Goal: Information Seeking & Learning: Compare options

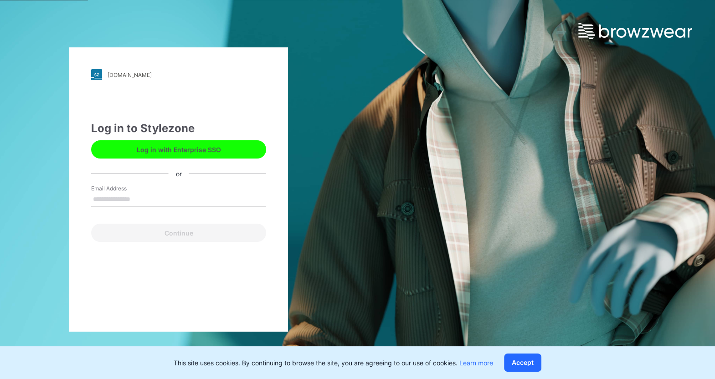
click at [176, 154] on button "Log in with Enterprise SSO" at bounding box center [178, 149] width 175 height 18
click at [150, 198] on input "Email Address" at bounding box center [178, 200] width 175 height 14
type input "**********"
click at [91, 224] on button "Continue" at bounding box center [178, 233] width 175 height 18
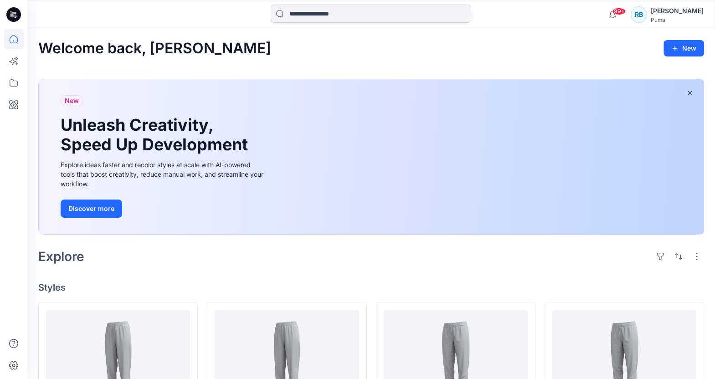
click at [297, 8] on input at bounding box center [371, 14] width 201 height 18
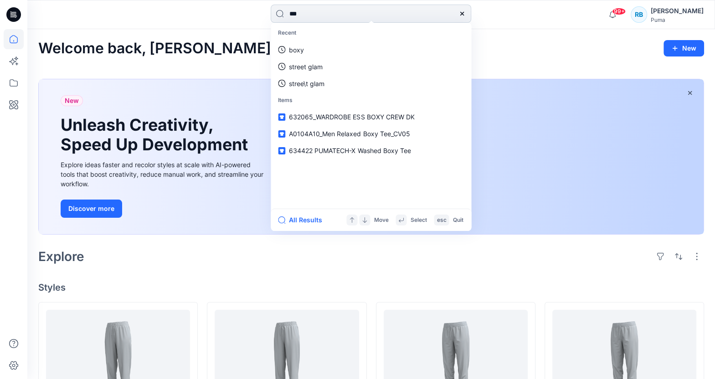
type input "****"
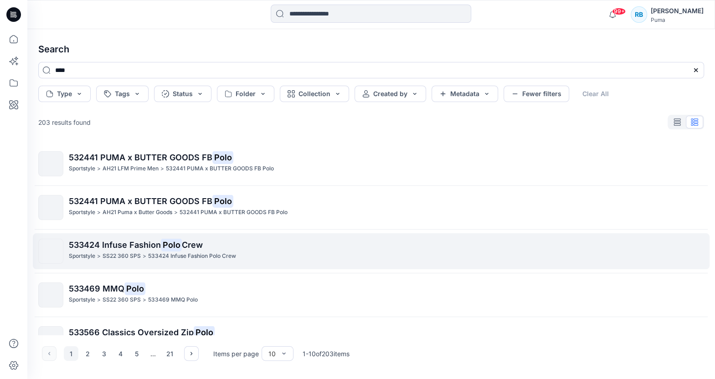
click at [102, 242] on span "533424 Infuse Fashion" at bounding box center [115, 245] width 92 height 10
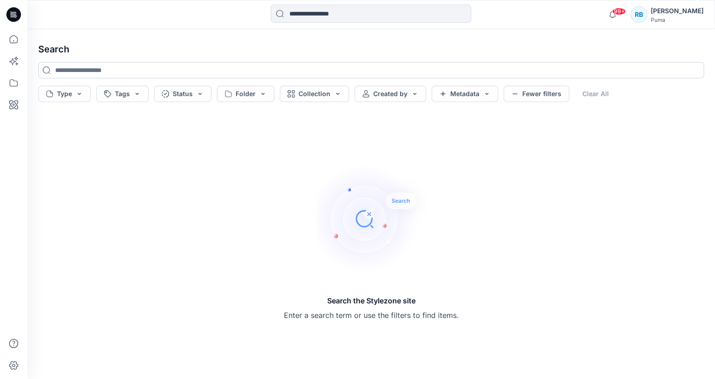
click at [78, 67] on input at bounding box center [371, 70] width 666 height 16
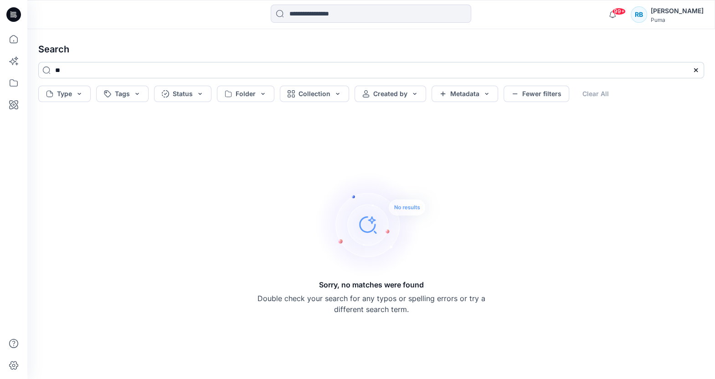
type input "*"
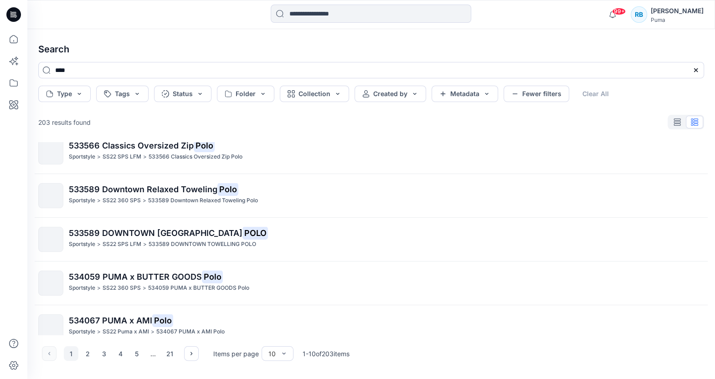
scroll to position [188, 0]
click at [90, 69] on input "****" at bounding box center [371, 70] width 666 height 16
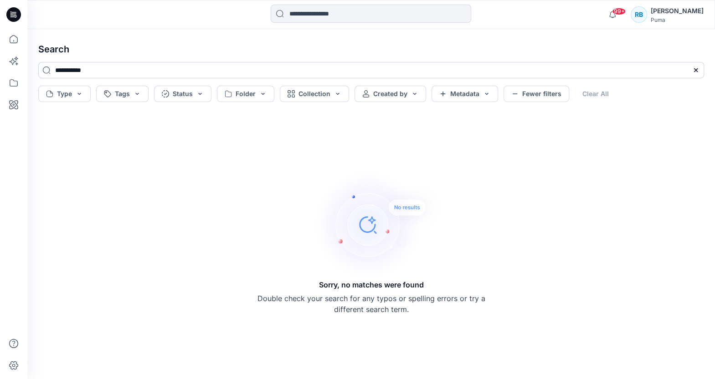
click at [100, 73] on input "**********" at bounding box center [371, 70] width 666 height 16
type input "*"
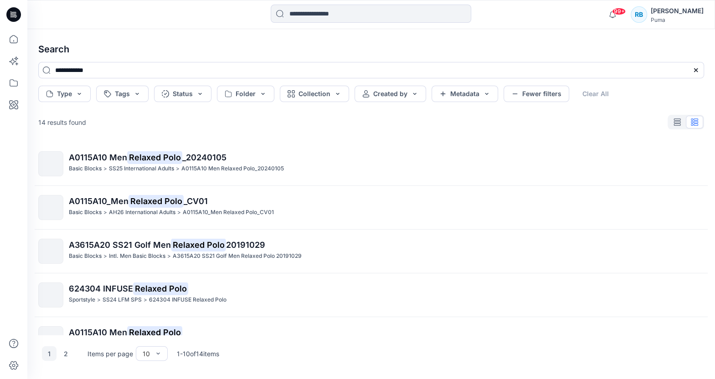
scroll to position [242, 0]
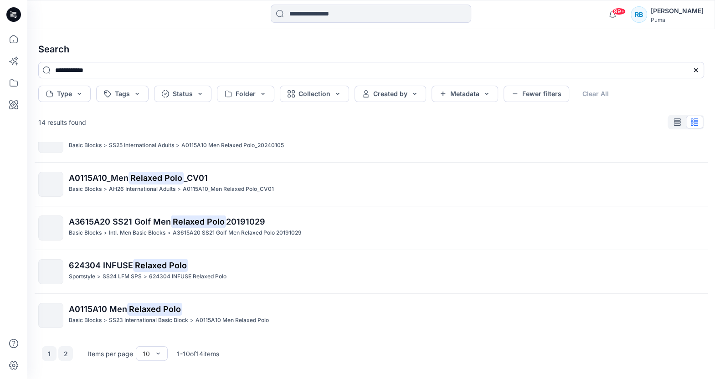
click at [66, 352] on button "2" at bounding box center [65, 354] width 15 height 15
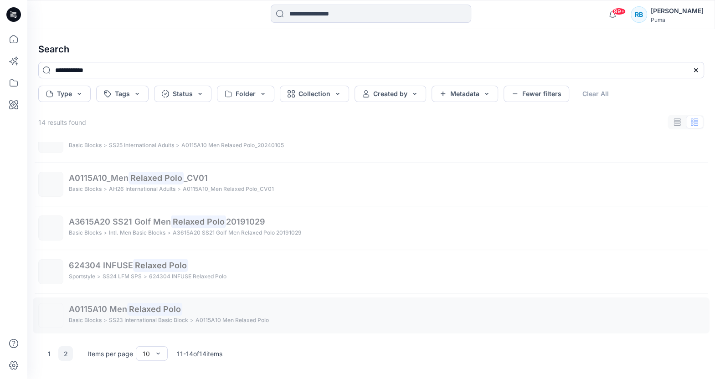
scroll to position [0, 0]
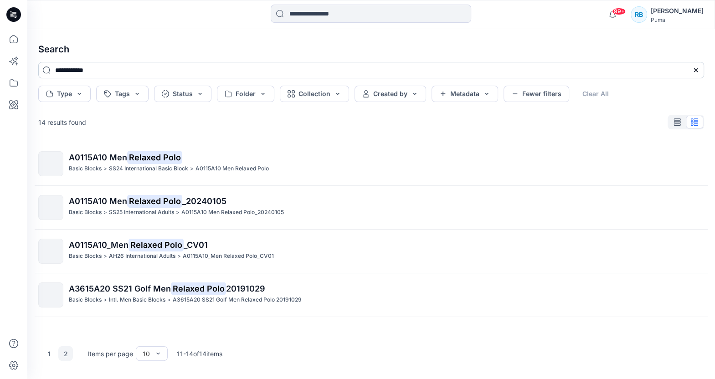
click at [111, 70] on input "**********" at bounding box center [371, 70] width 666 height 16
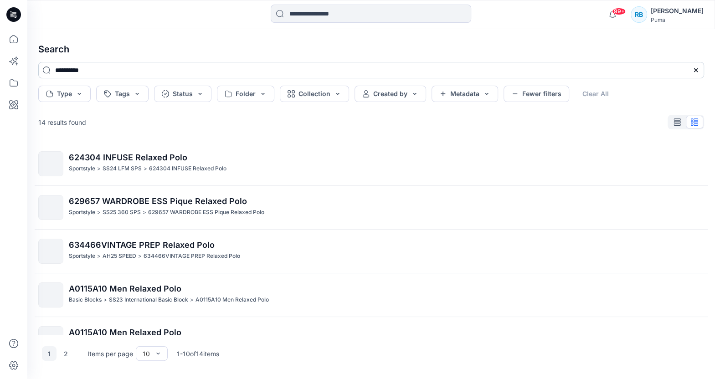
type input "**********"
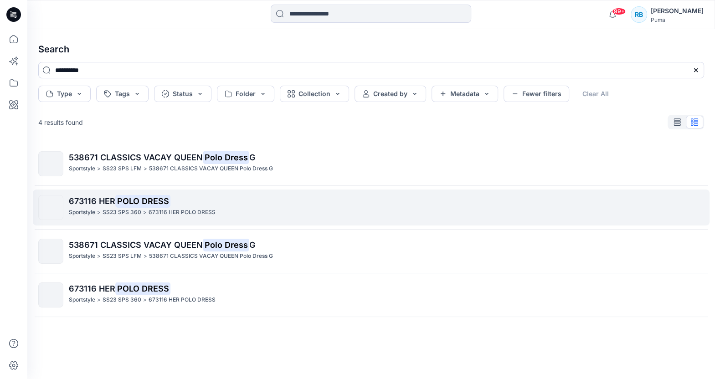
click at [99, 207] on p "673116 HER POLO DRESS" at bounding box center [386, 201] width 635 height 13
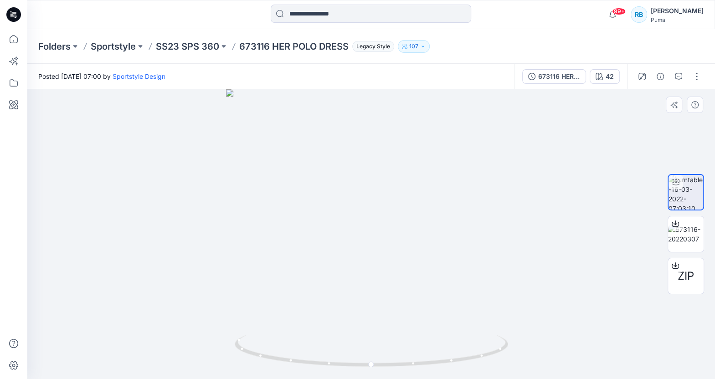
click at [413, 370] on img at bounding box center [372, 357] width 274 height 44
click at [414, 365] on icon at bounding box center [373, 352] width 276 height 34
drag, startPoint x: 451, startPoint y: 360, endPoint x: 384, endPoint y: 378, distance: 68.9
click at [384, 378] on div at bounding box center [371, 234] width 688 height 290
click at [674, 265] on icon at bounding box center [675, 265] width 7 height 7
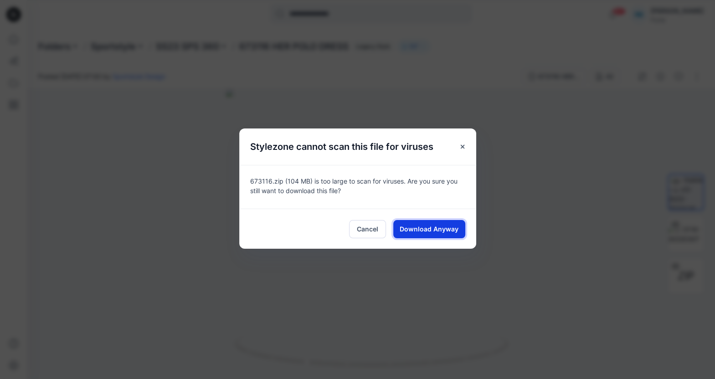
click at [445, 225] on span "Download Anyway" at bounding box center [429, 229] width 59 height 10
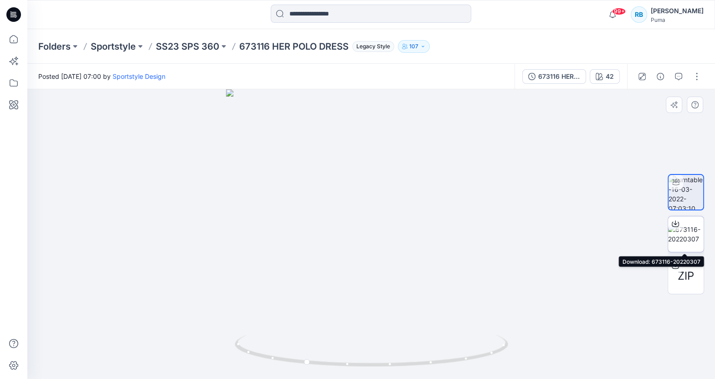
click at [694, 230] on img at bounding box center [686, 234] width 36 height 19
click at [385, 13] on input at bounding box center [371, 14] width 201 height 18
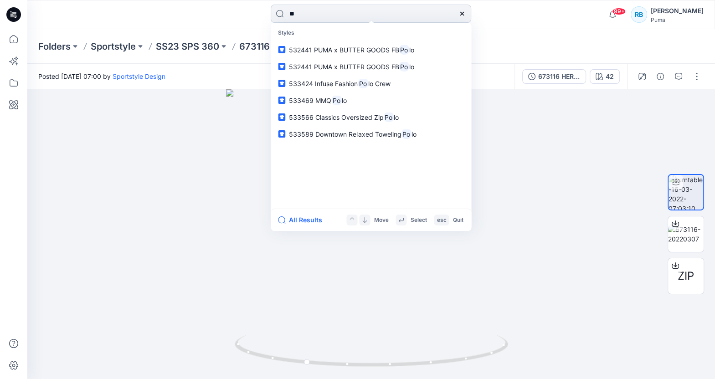
type input "*"
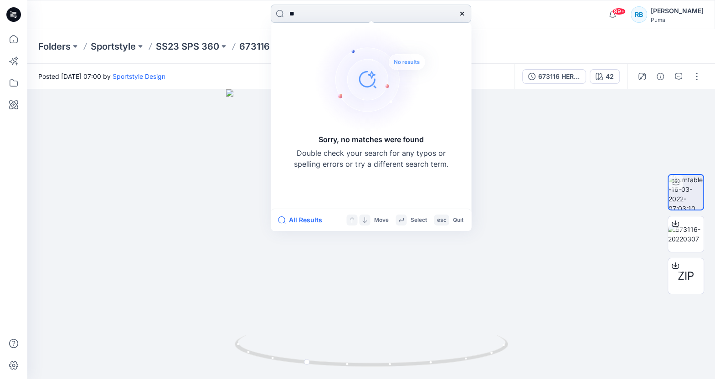
type input "*"
drag, startPoint x: 309, startPoint y: 15, endPoint x: 213, endPoint y: 15, distance: 95.8
click at [213, 15] on div "******* Sorry, no matches were found Double check your search for any typos or …" at bounding box center [371, 15] width 344 height 20
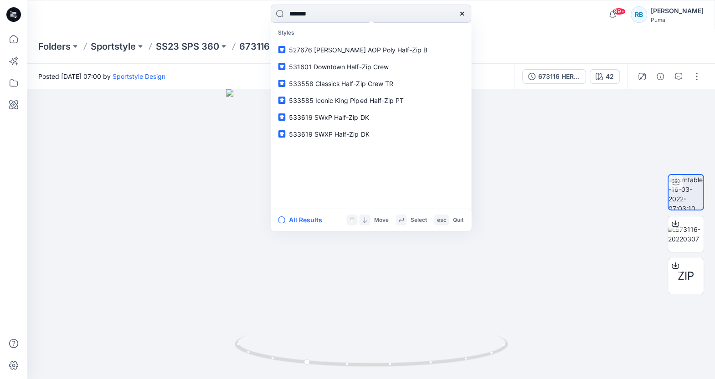
type input "********"
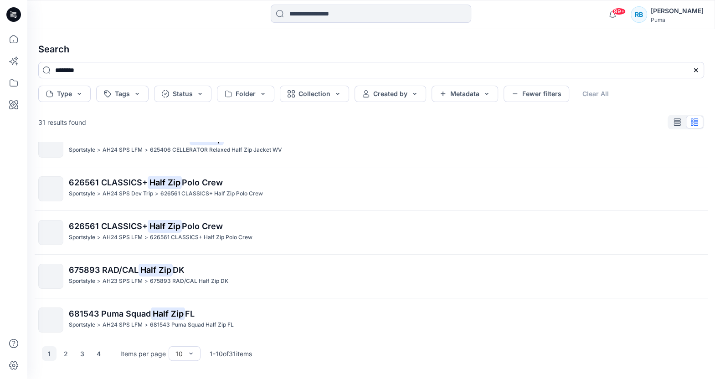
scroll to position [242, 0]
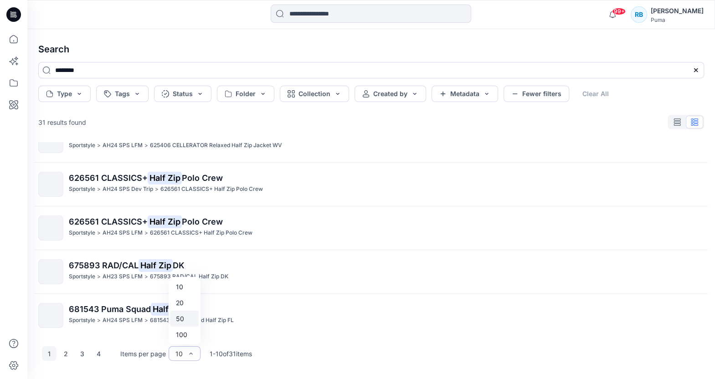
click at [189, 318] on div "50" at bounding box center [185, 319] width 28 height 16
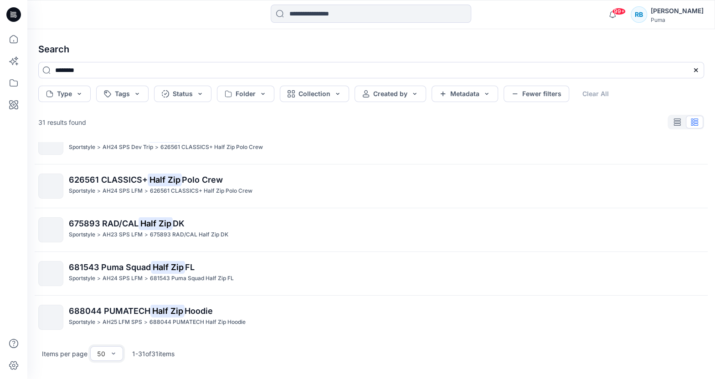
scroll to position [285, 0]
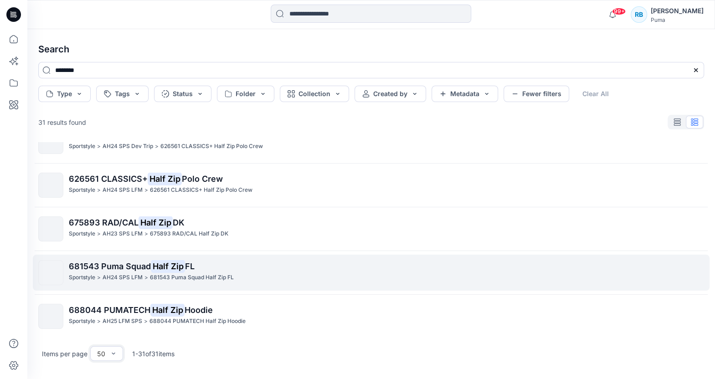
click at [81, 273] on p "Sportstyle" at bounding box center [82, 278] width 26 height 10
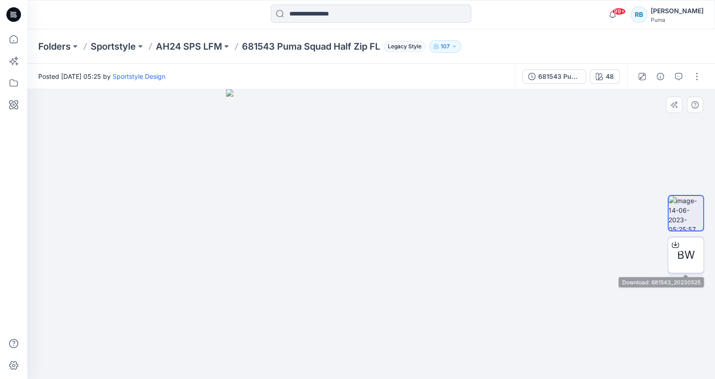
click at [688, 260] on span "BW" at bounding box center [687, 255] width 18 height 16
click at [336, 10] on input at bounding box center [371, 14] width 201 height 18
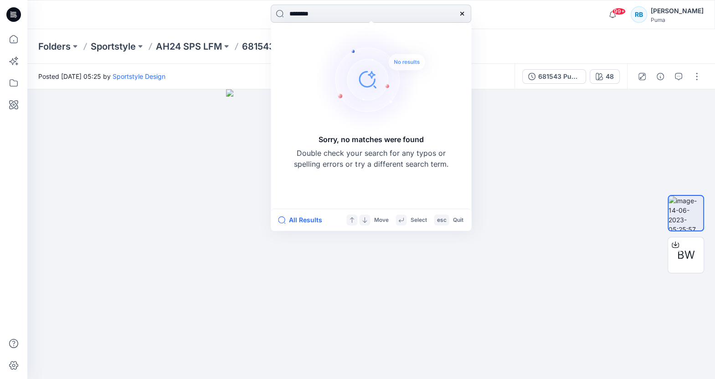
type input "*********"
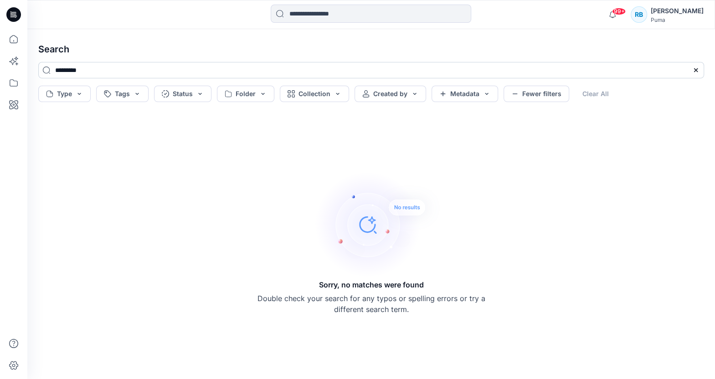
click at [119, 73] on input "*********" at bounding box center [371, 70] width 666 height 16
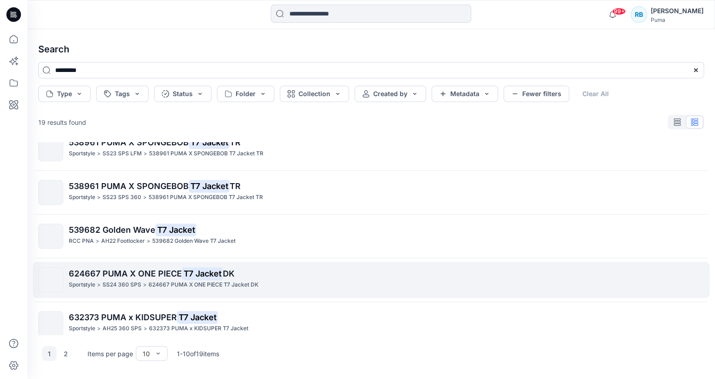
scroll to position [242, 0]
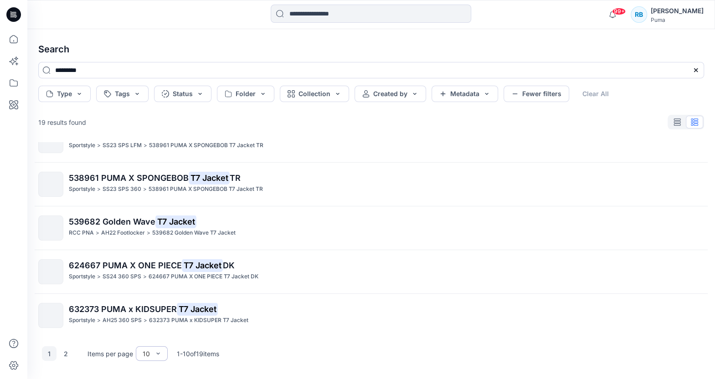
type input "*********"
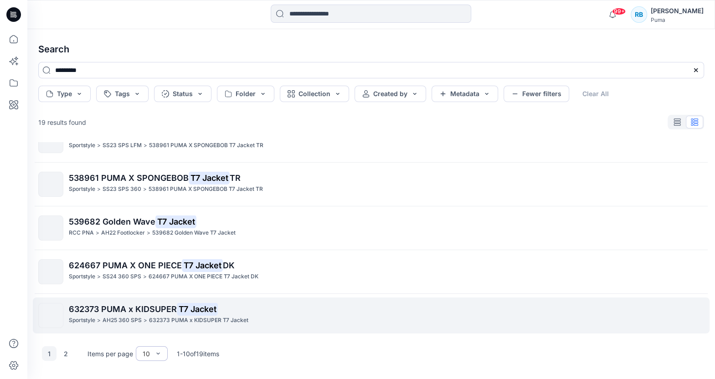
click at [287, 309] on p "632373 PUMA x KIDSUPER T7 Jacket" at bounding box center [386, 309] width 635 height 13
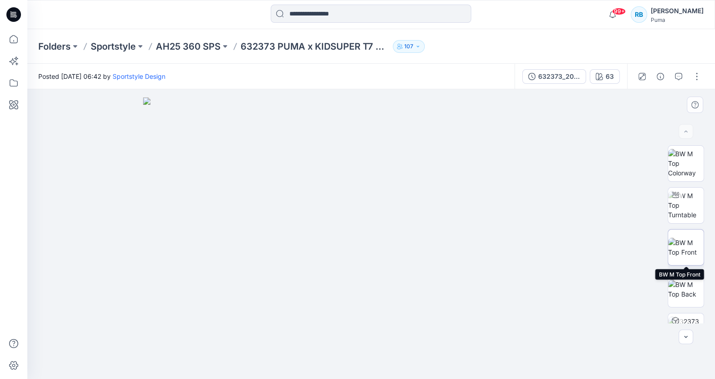
click at [683, 249] on img at bounding box center [686, 247] width 36 height 19
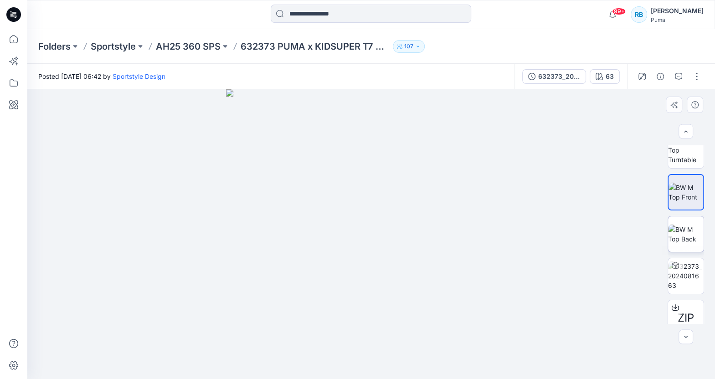
scroll to position [151, 0]
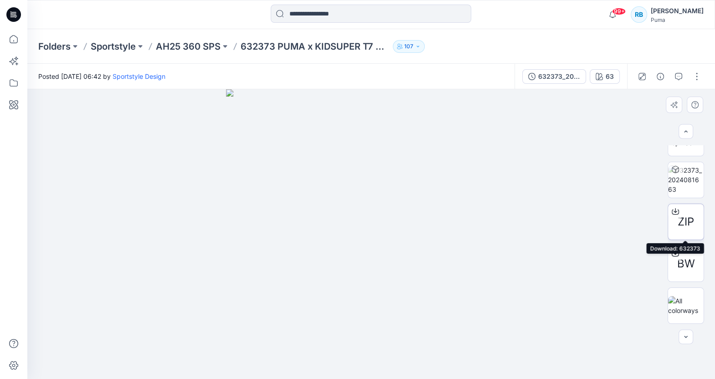
click at [686, 222] on span "ZIP" at bounding box center [686, 222] width 16 height 16
click at [309, 17] on input at bounding box center [371, 14] width 201 height 18
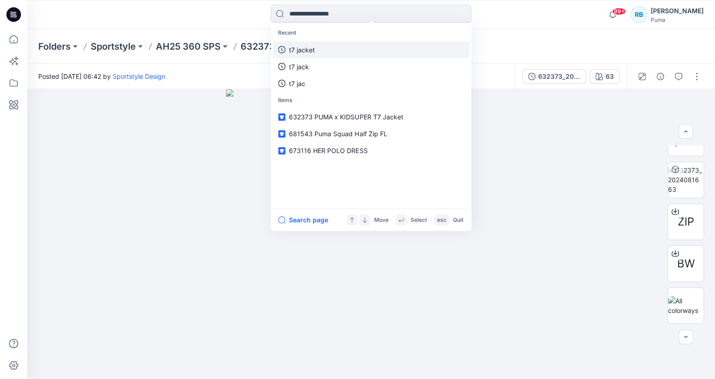
click at [302, 51] on p "t7 jacket" at bounding box center [302, 50] width 26 height 10
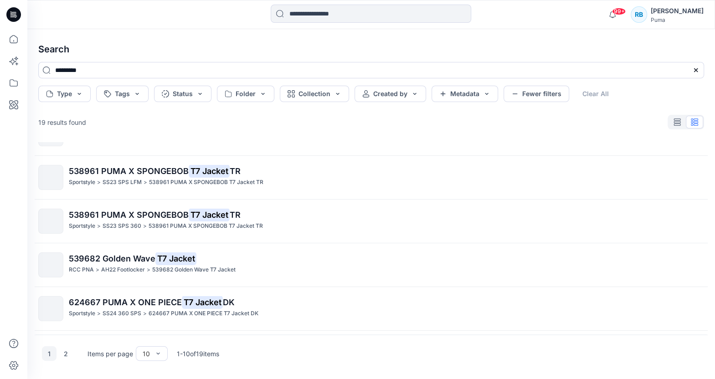
scroll to position [224, 0]
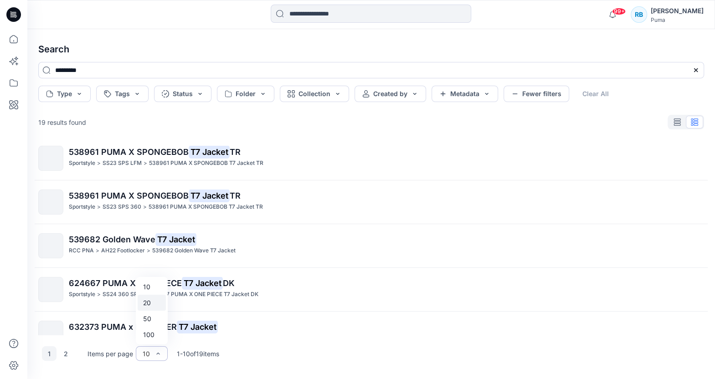
click at [158, 300] on div "20" at bounding box center [152, 303] width 28 height 16
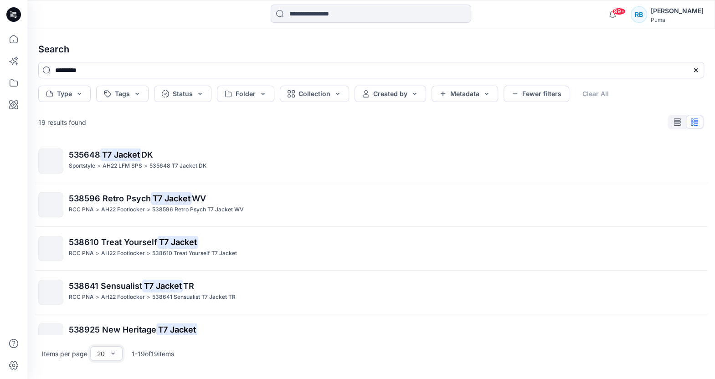
scroll to position [0, 0]
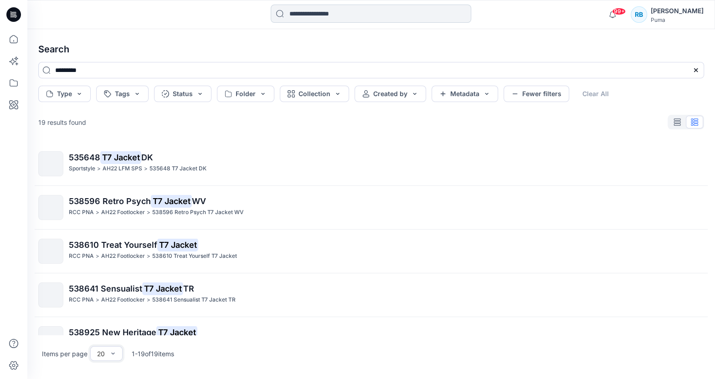
click at [379, 16] on input at bounding box center [371, 14] width 201 height 18
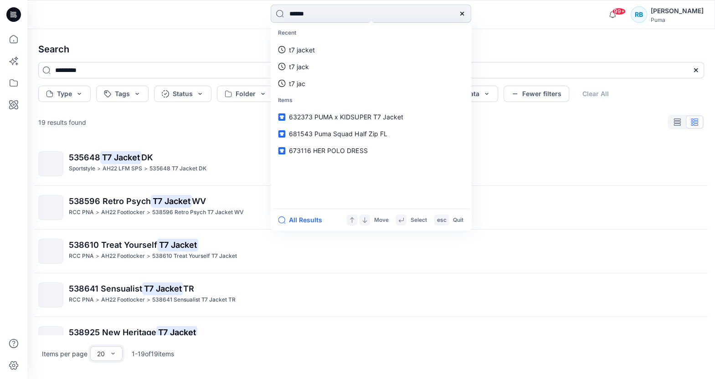
type input "*******"
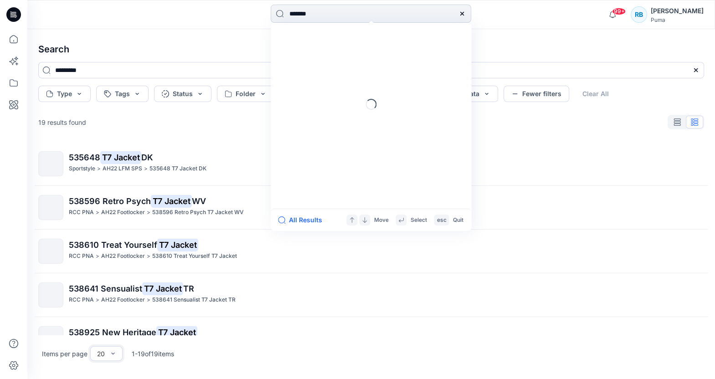
type input "*******"
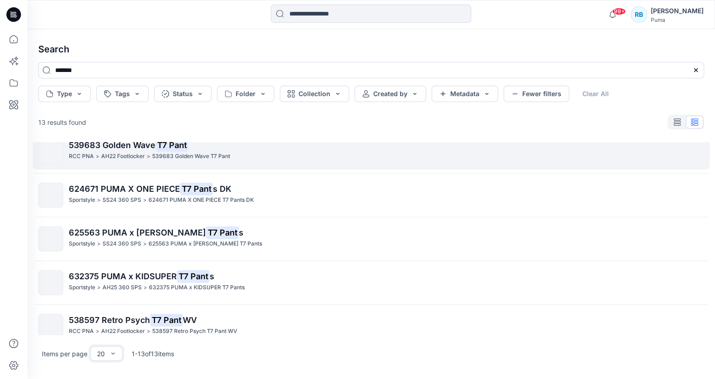
scroll to position [153, 0]
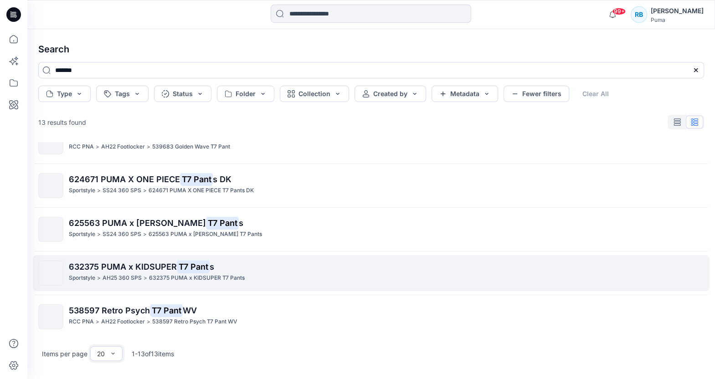
click at [152, 267] on span "632375 PUMA x KIDSUPER" at bounding box center [123, 267] width 108 height 10
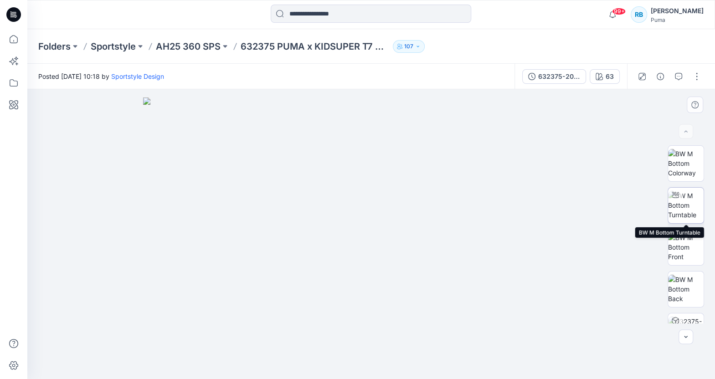
click at [698, 214] on img at bounding box center [686, 205] width 36 height 29
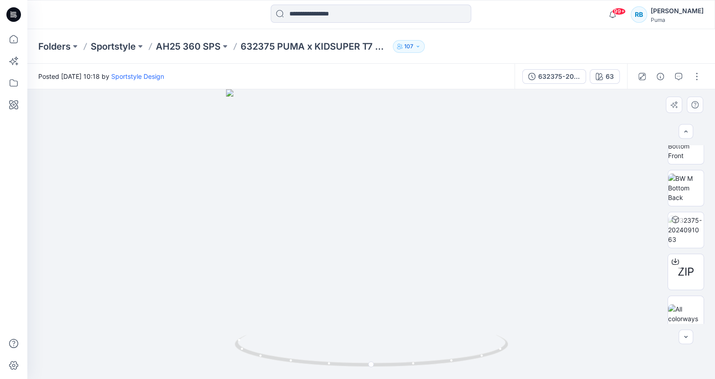
scroll to position [109, 0]
click at [686, 342] on button "button" at bounding box center [686, 337] width 15 height 15
click at [688, 264] on span "ZIP" at bounding box center [686, 264] width 16 height 16
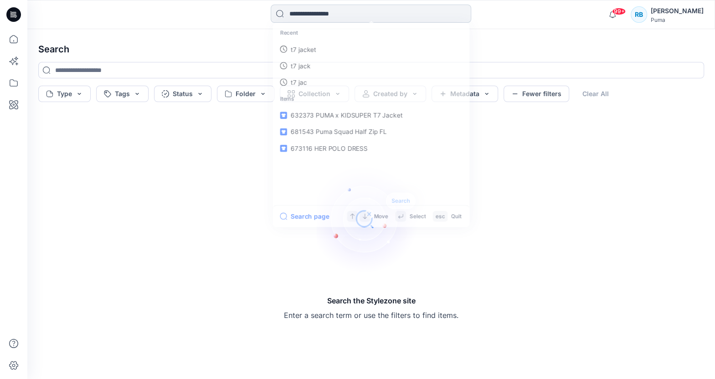
click at [314, 14] on input at bounding box center [371, 14] width 201 height 18
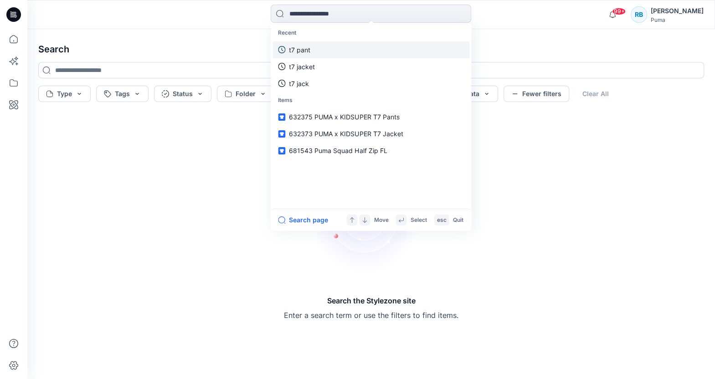
click at [311, 46] on link "t7 pant" at bounding box center [371, 49] width 197 height 17
type input "*******"
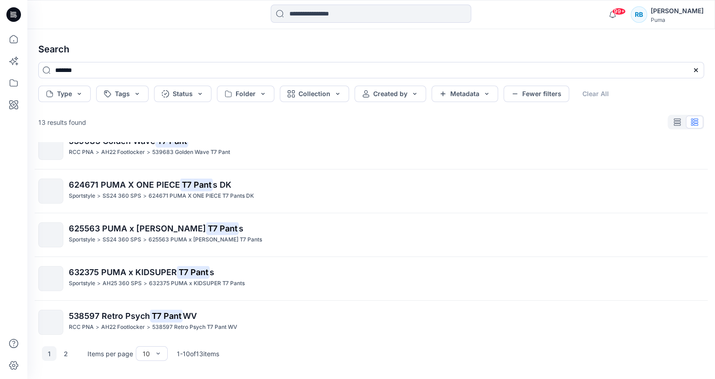
scroll to position [137, 0]
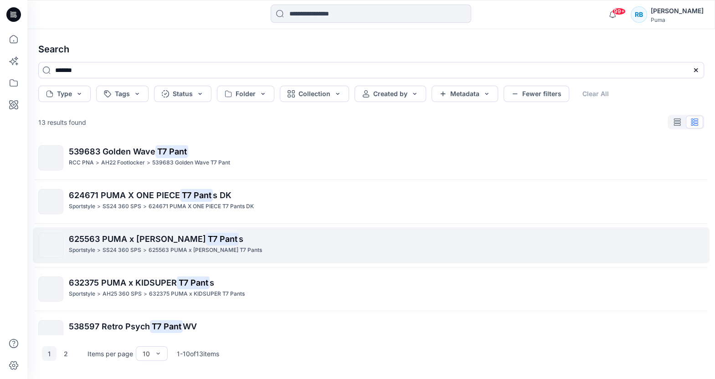
click at [133, 235] on span "625563 PUMA x PALOMO" at bounding box center [137, 239] width 137 height 10
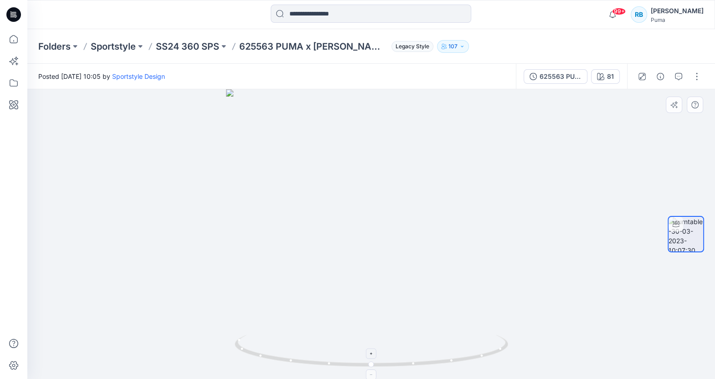
click at [455, 357] on icon at bounding box center [373, 352] width 276 height 34
click at [456, 360] on icon at bounding box center [373, 352] width 276 height 34
drag, startPoint x: 458, startPoint y: 360, endPoint x: 390, endPoint y: 366, distance: 68.7
click at [390, 366] on icon at bounding box center [373, 352] width 276 height 34
drag, startPoint x: 369, startPoint y: 123, endPoint x: 441, endPoint y: 118, distance: 71.8
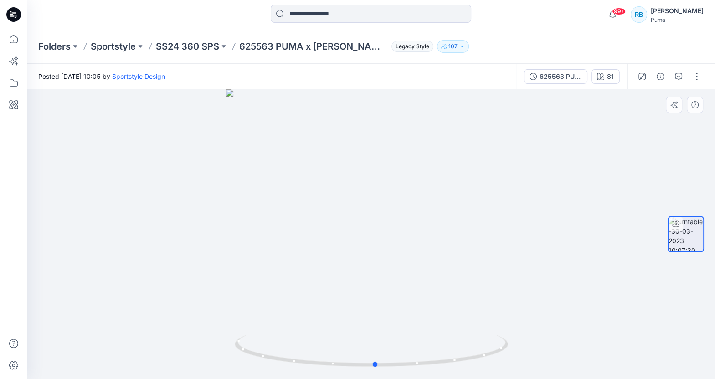
click at [441, 119] on div at bounding box center [371, 234] width 688 height 290
click at [398, 114] on div at bounding box center [371, 234] width 688 height 290
drag, startPoint x: 382, startPoint y: 114, endPoint x: 381, endPoint y: 189, distance: 74.8
click at [381, 192] on div at bounding box center [371, 234] width 688 height 290
drag, startPoint x: 377, startPoint y: 197, endPoint x: 377, endPoint y: 187, distance: 10.5
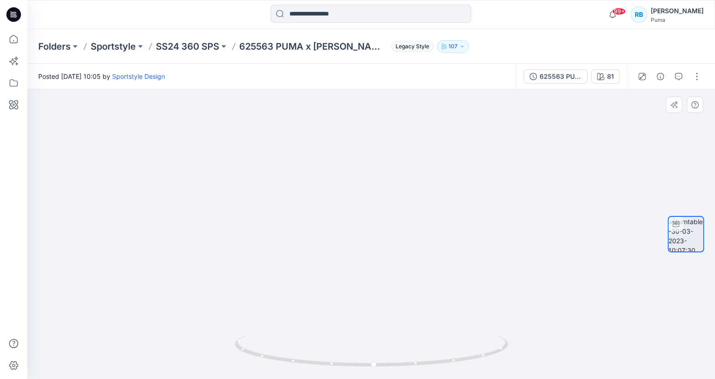
click at [377, 197] on img at bounding box center [371, 8] width 1192 height 741
drag, startPoint x: 384, startPoint y: 154, endPoint x: 374, endPoint y: 411, distance: 257.4
click at [374, 379] on html "99+ Notifications Harry Nguyen shared A0250K20_Womens Regular Pes Tricot Knit P…" at bounding box center [357, 189] width 715 height 379
drag, startPoint x: 378, startPoint y: 217, endPoint x: 376, endPoint y: 411, distance: 194.3
click at [376, 379] on html "99+ Notifications Harry Nguyen shared A0250K20_Womens Regular Pes Tricot Knit P…" at bounding box center [357, 189] width 715 height 379
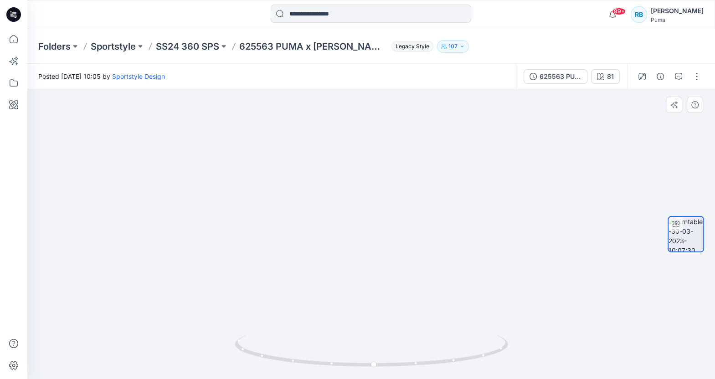
drag, startPoint x: 430, startPoint y: 209, endPoint x: 356, endPoint y: 186, distance: 77.9
click at [356, 186] on img at bounding box center [285, 222] width 1192 height 313
click at [698, 76] on button "button" at bounding box center [697, 76] width 15 height 15
click at [647, 153] on p "View" at bounding box center [640, 153] width 14 height 10
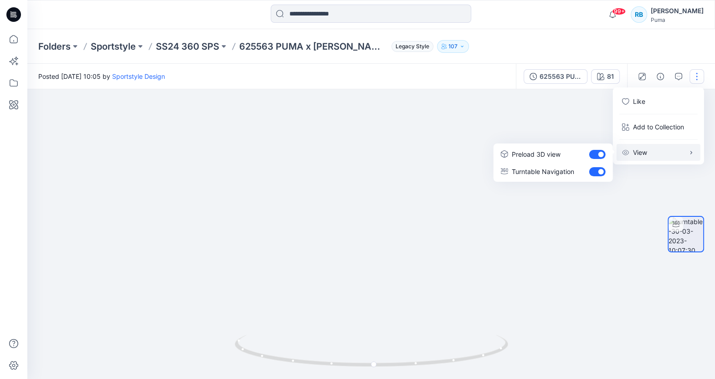
click at [646, 150] on p "View" at bounding box center [640, 153] width 14 height 10
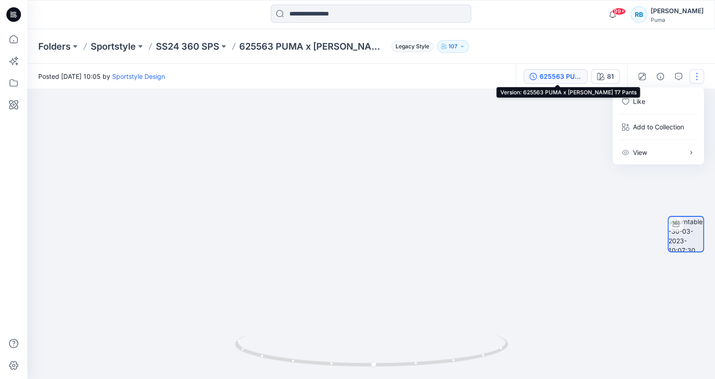
click at [570, 80] on div "625563 PUMA x PALOMO T7 Pants" at bounding box center [561, 77] width 42 height 10
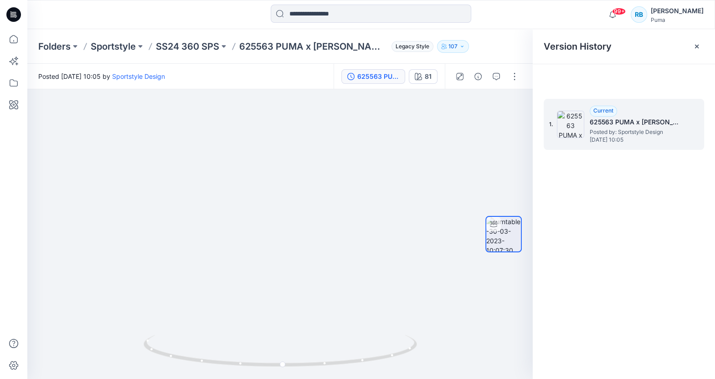
click at [642, 129] on span "Posted by: Sportstyle Design" at bounding box center [635, 132] width 91 height 9
click at [690, 118] on div "1. Current 625563 PUMA x PALOMO T7 Pants Posted by: Sportstyle Design Thursday,…" at bounding box center [624, 124] width 160 height 51
click at [627, 121] on h5 "625563 PUMA x PALOMO T7 Pants" at bounding box center [635, 122] width 91 height 11
click at [569, 122] on img at bounding box center [570, 124] width 27 height 27
click at [597, 111] on span "Current" at bounding box center [604, 110] width 20 height 7
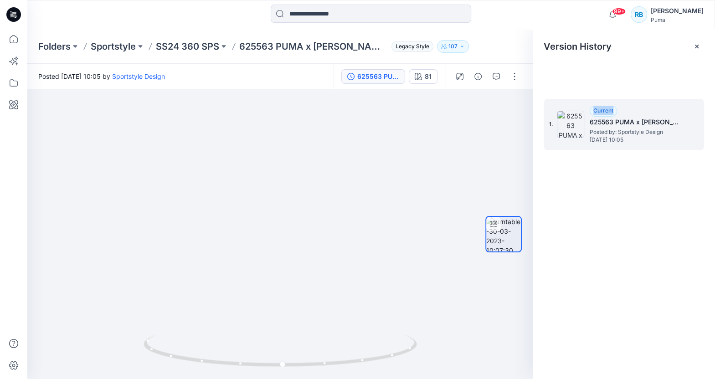
click at [597, 111] on span "Current" at bounding box center [604, 110] width 20 height 7
click at [604, 128] on span "Posted by: Sportstyle Design" at bounding box center [635, 132] width 91 height 9
click at [518, 77] on button "button" at bounding box center [514, 76] width 15 height 15
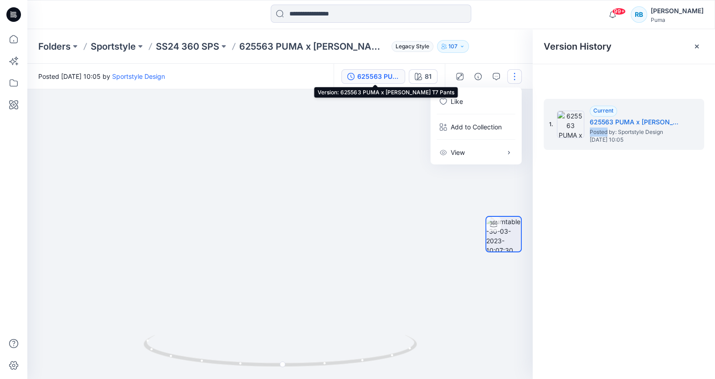
click at [398, 73] on div "625563 PUMA x PALOMO T7 Pants" at bounding box center [378, 77] width 42 height 10
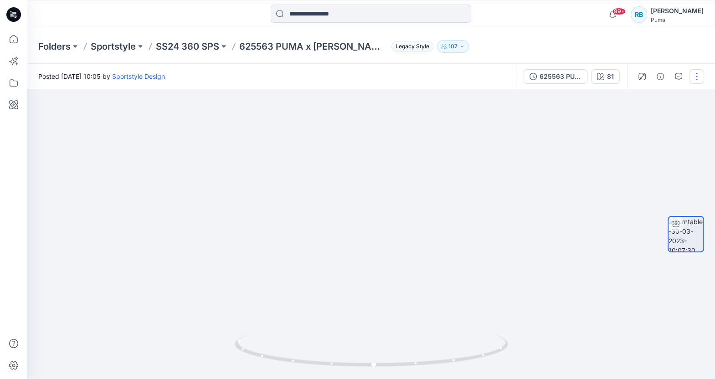
click at [697, 76] on button "button" at bounding box center [697, 76] width 15 height 15
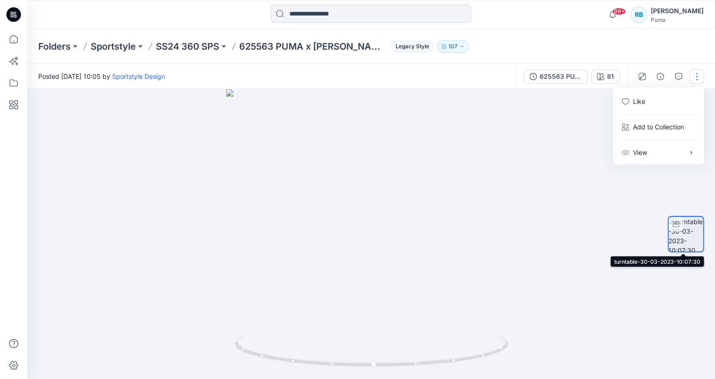
click at [681, 243] on img at bounding box center [686, 234] width 35 height 35
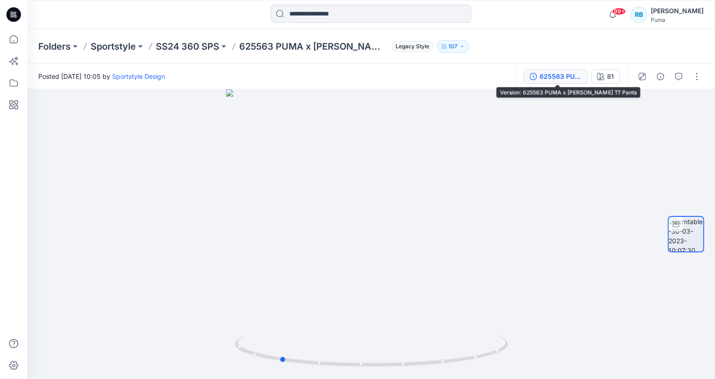
click at [573, 74] on div "625563 PUMA x PALOMO T7 Pants" at bounding box center [561, 77] width 42 height 10
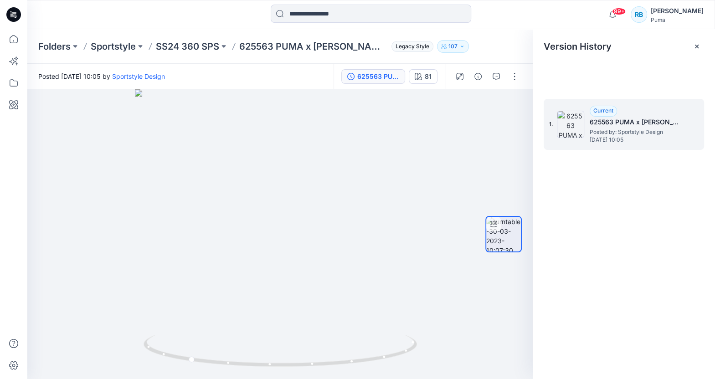
click at [622, 124] on h5 "625563 PUMA x PALOMO T7 Pants" at bounding box center [635, 122] width 91 height 11
click at [562, 123] on img at bounding box center [570, 124] width 27 height 27
click at [579, 121] on img at bounding box center [570, 124] width 27 height 27
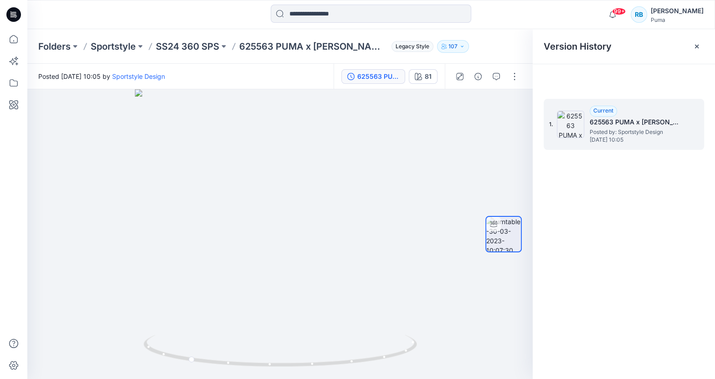
click at [621, 122] on h5 "625563 PUMA x PALOMO T7 Pants" at bounding box center [635, 122] width 91 height 11
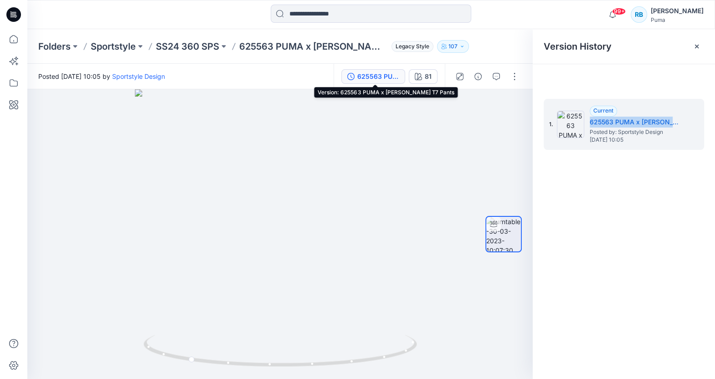
click at [381, 77] on div "625563 PUMA x PALOMO T7 Pants" at bounding box center [378, 77] width 42 height 10
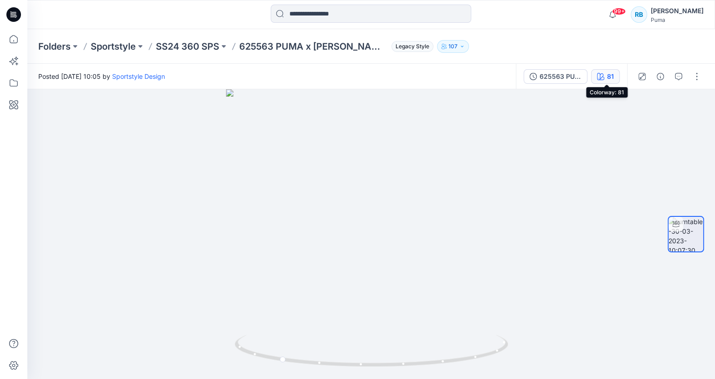
click at [609, 75] on div "81" at bounding box center [610, 77] width 7 height 10
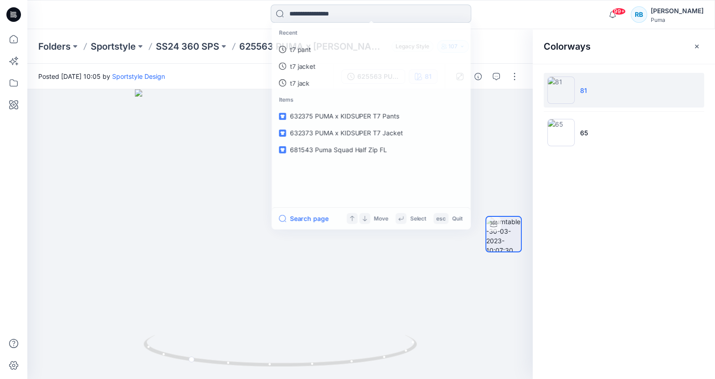
click at [368, 10] on input at bounding box center [371, 14] width 201 height 18
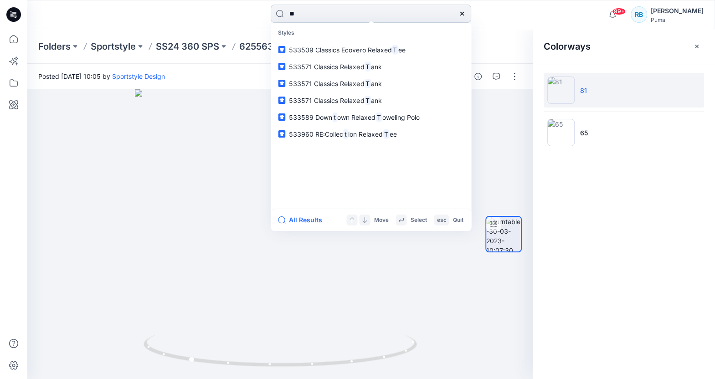
type input "***"
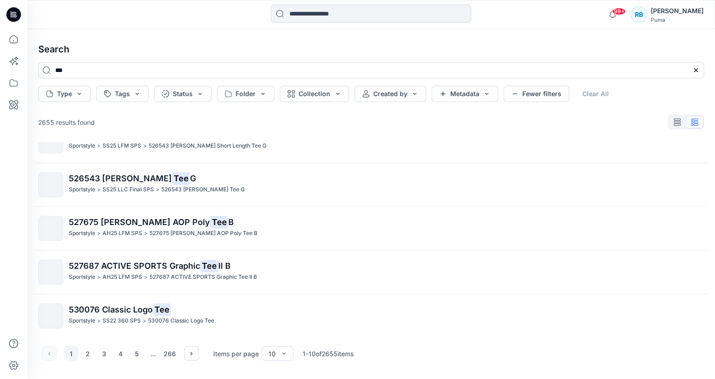
scroll to position [242, 0]
click at [192, 354] on icon "button" at bounding box center [191, 353] width 7 height 7
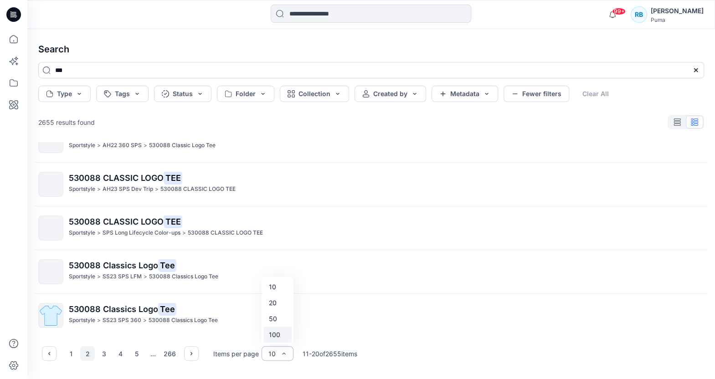
click at [285, 333] on div "100" at bounding box center [278, 335] width 28 height 16
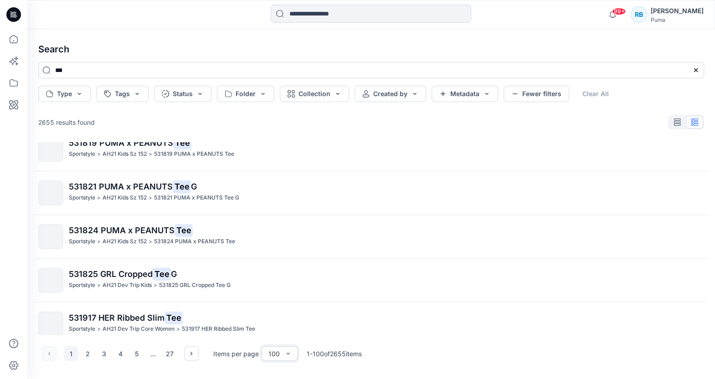
scroll to position [2392, 0]
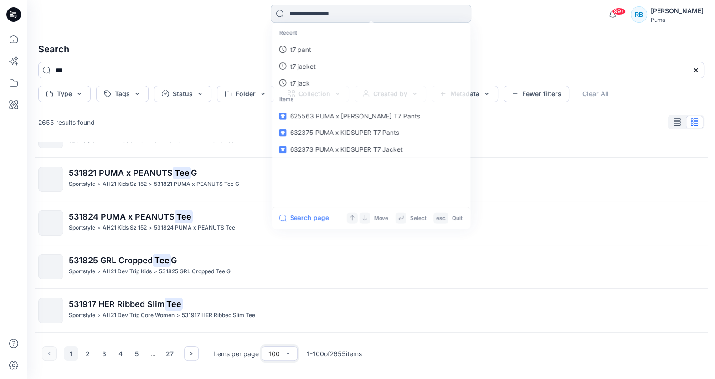
click at [324, 16] on input at bounding box center [371, 14] width 201 height 18
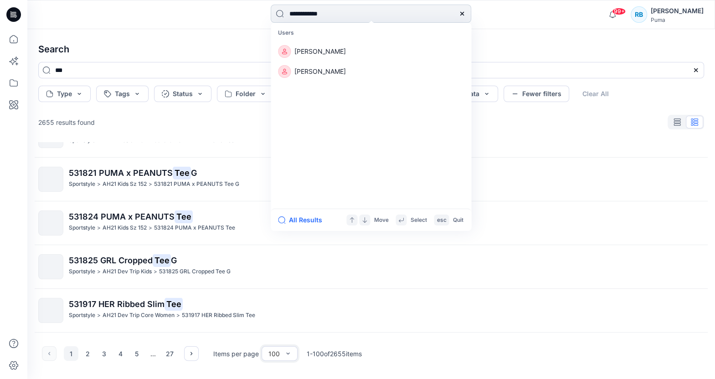
type input "**********"
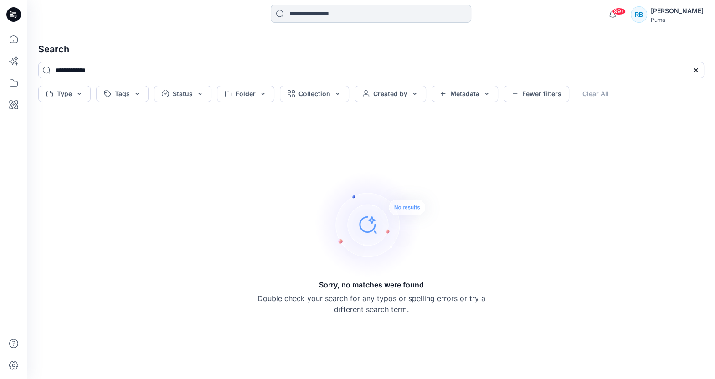
click at [352, 14] on input at bounding box center [371, 14] width 201 height 18
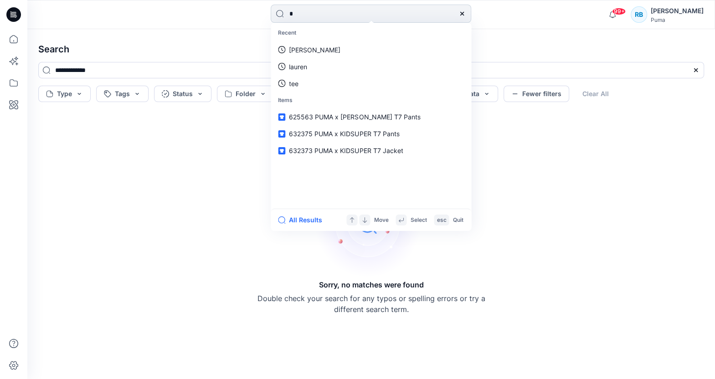
type input "**"
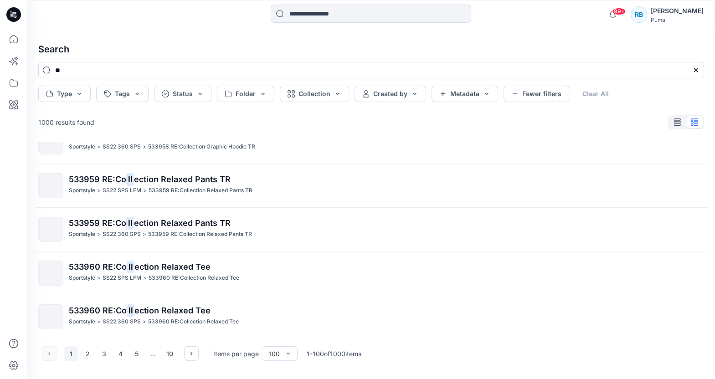
scroll to position [1074, 0]
click at [339, 12] on input at bounding box center [371, 14] width 201 height 18
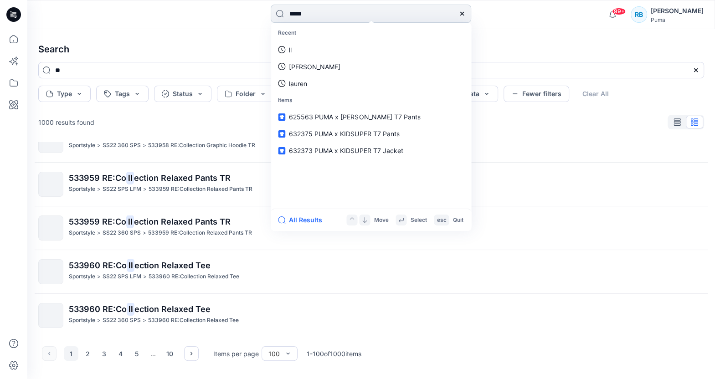
type input "******"
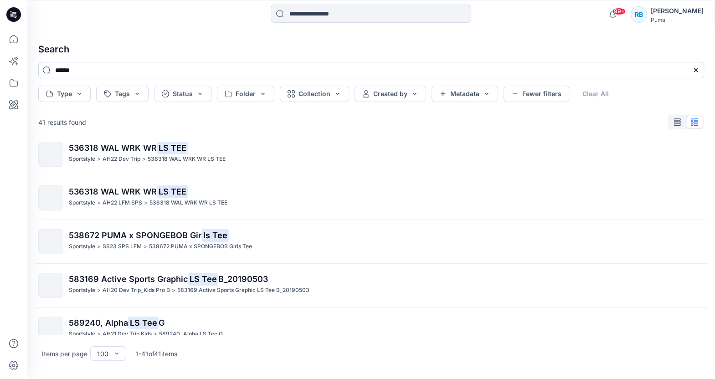
scroll to position [0, 0]
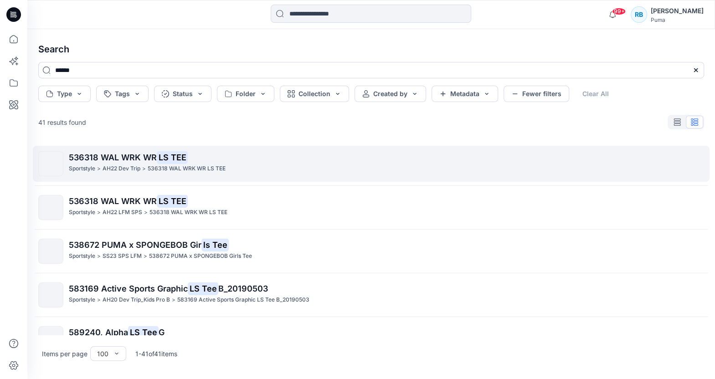
click at [363, 161] on p "536318 WAL WRK WR LS TEE" at bounding box center [386, 157] width 635 height 13
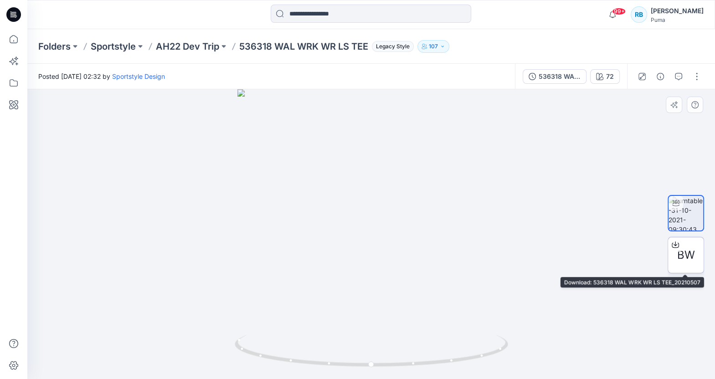
click at [683, 253] on span "BW" at bounding box center [687, 255] width 18 height 16
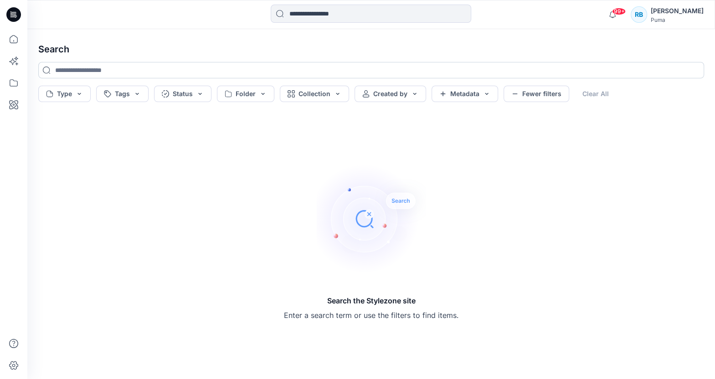
click at [114, 71] on input at bounding box center [371, 70] width 666 height 16
click at [290, 16] on input at bounding box center [371, 14] width 201 height 18
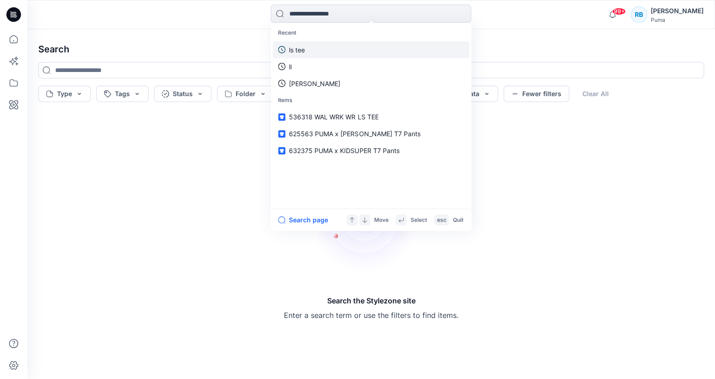
click at [296, 45] on p "ls tee" at bounding box center [297, 50] width 16 height 10
type input "******"
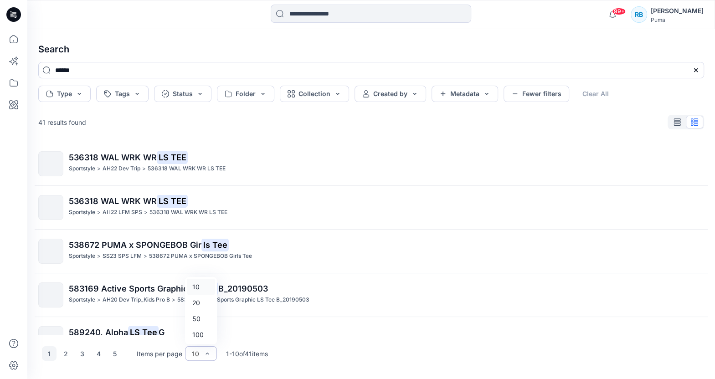
click at [205, 349] on div at bounding box center [207, 354] width 7 height 14
click at [207, 319] on div "50" at bounding box center [201, 319] width 28 height 16
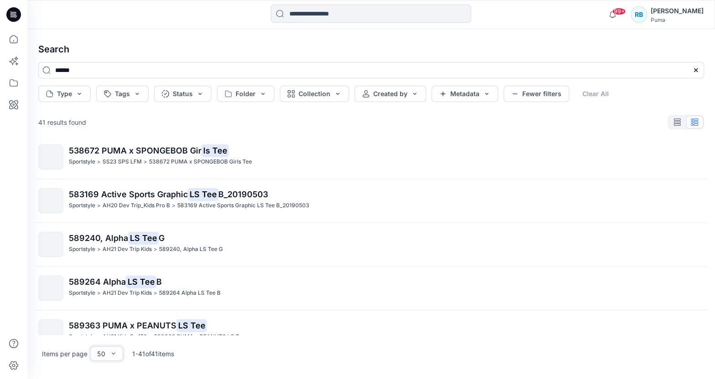
scroll to position [1110, 0]
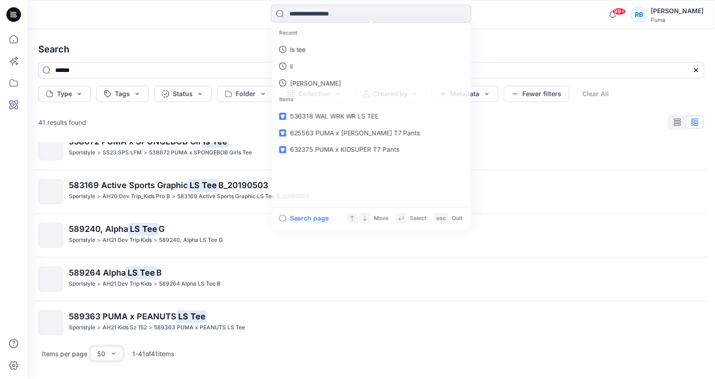
click at [372, 9] on input at bounding box center [371, 14] width 201 height 18
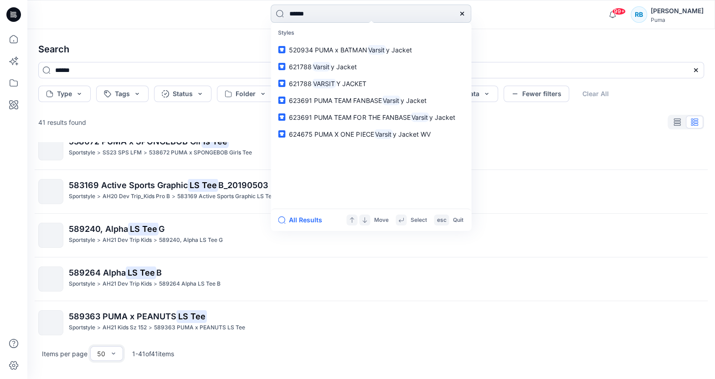
type input "*******"
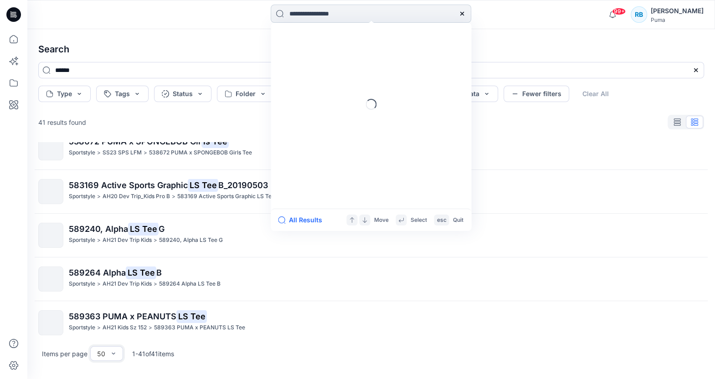
type input "*******"
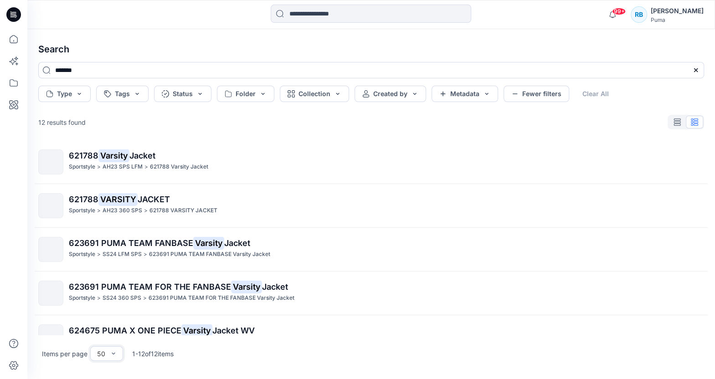
scroll to position [330, 0]
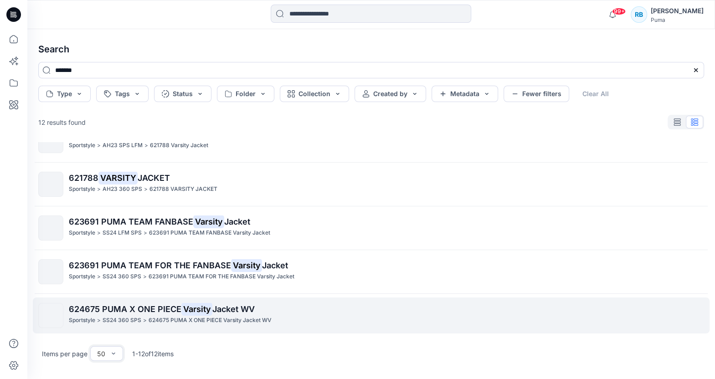
click at [127, 313] on p "624675 PUMA X ONE PIECE Varsity Jacket WV" at bounding box center [386, 309] width 635 height 13
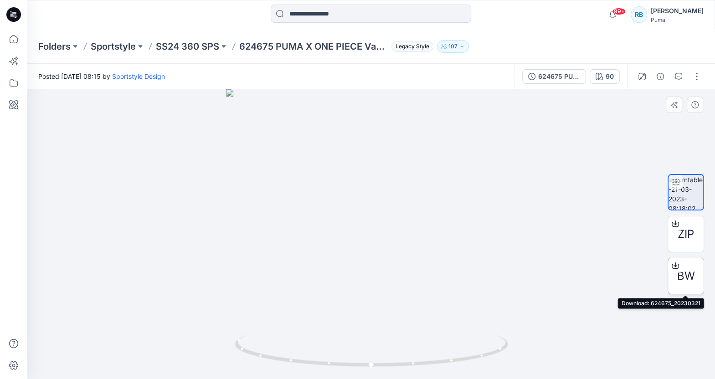
click at [687, 279] on span "BW" at bounding box center [687, 276] width 18 height 16
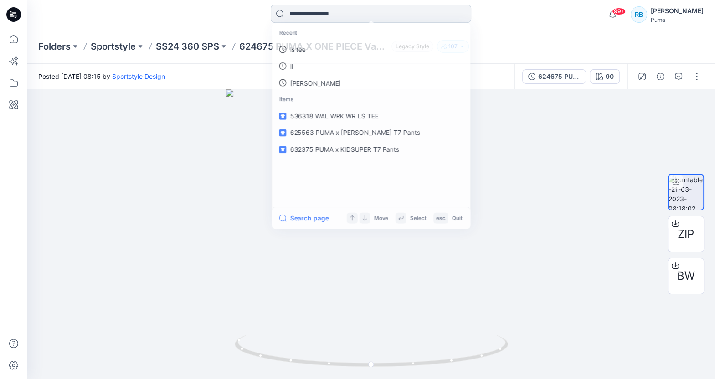
click at [318, 12] on input at bounding box center [371, 14] width 201 height 18
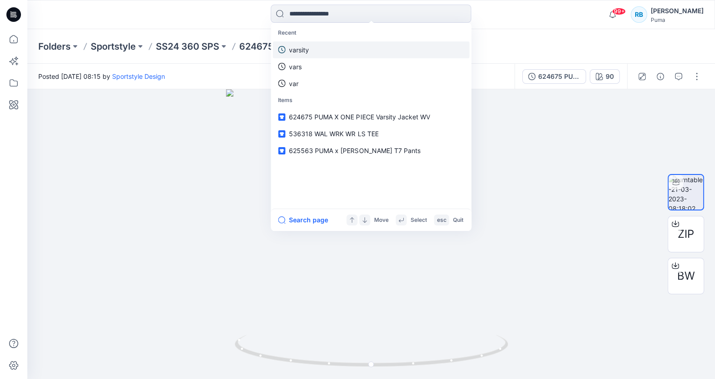
click at [314, 47] on link "varsity" at bounding box center [371, 49] width 197 height 17
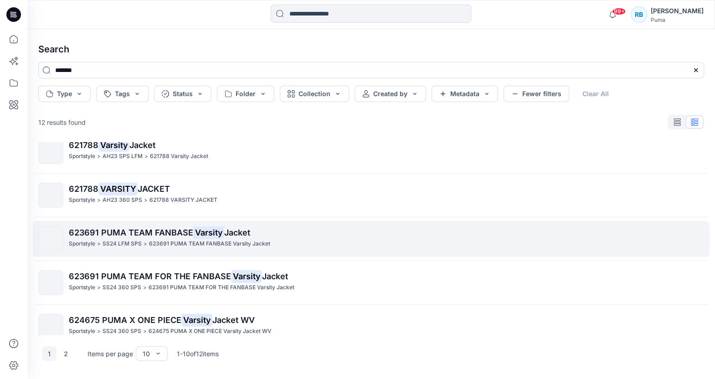
scroll to position [71, 0]
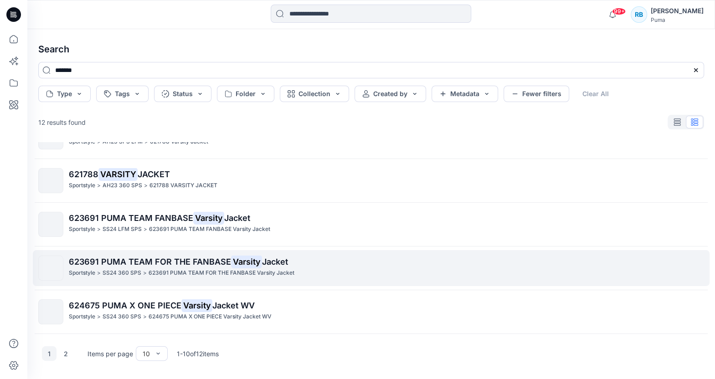
click at [184, 261] on span "623691 PUMA TEAM FOR THE FANBASE" at bounding box center [150, 262] width 162 height 10
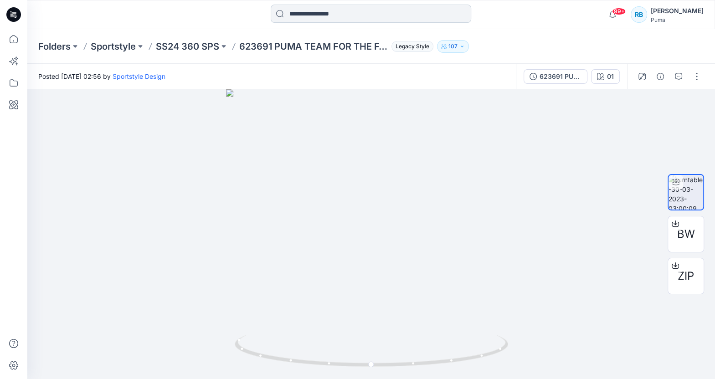
click at [333, 12] on input at bounding box center [371, 14] width 201 height 18
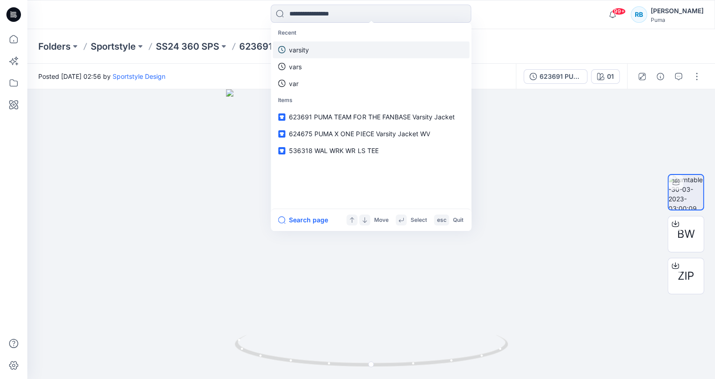
click at [330, 49] on link "varsity" at bounding box center [371, 49] width 197 height 17
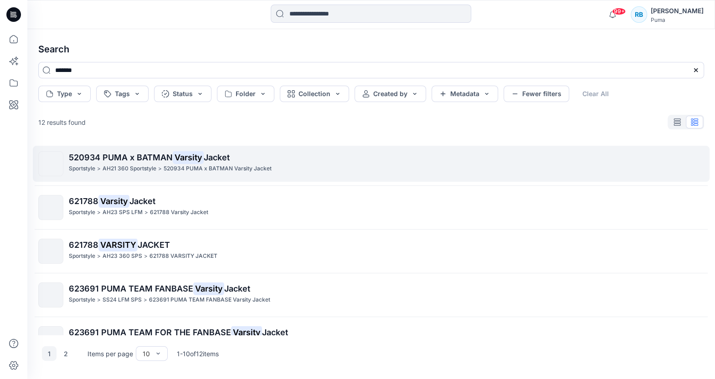
click at [123, 161] on span "520934 PUMA x BATMAN" at bounding box center [121, 158] width 104 height 10
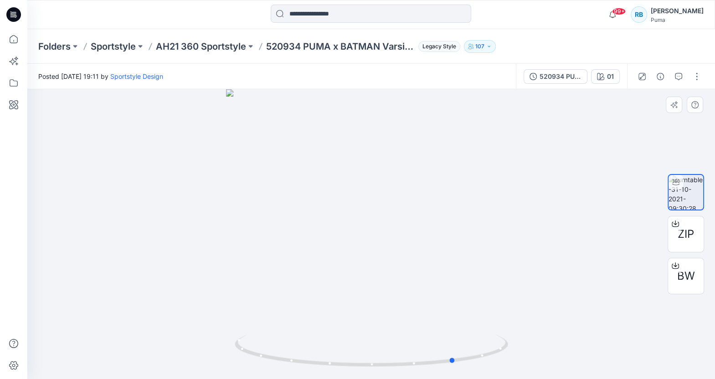
drag, startPoint x: 489, startPoint y: 357, endPoint x: 287, endPoint y: 327, distance: 204.1
click at [287, 328] on div at bounding box center [371, 234] width 688 height 290
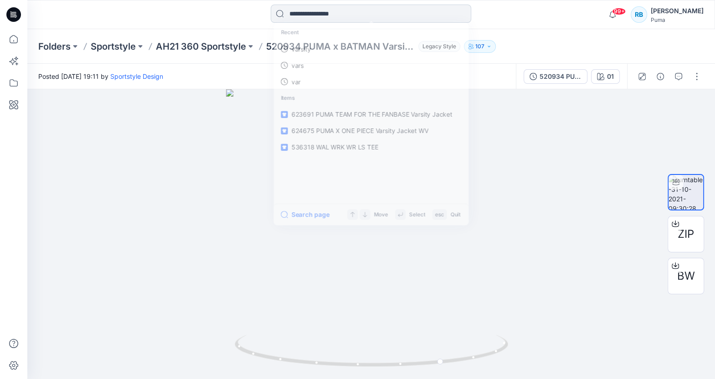
click at [316, 11] on input at bounding box center [371, 14] width 201 height 18
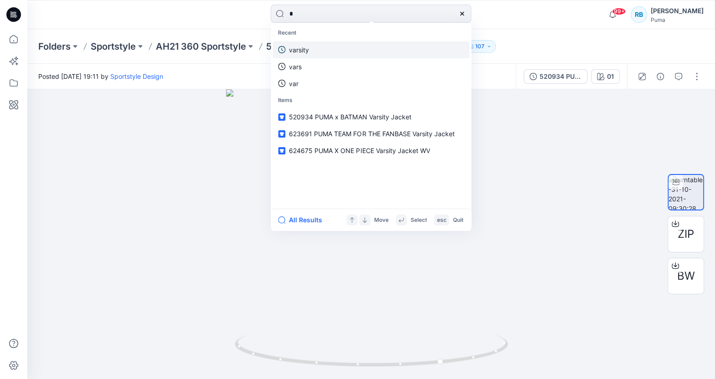
type input "*"
click at [321, 52] on link "varsity" at bounding box center [371, 49] width 197 height 17
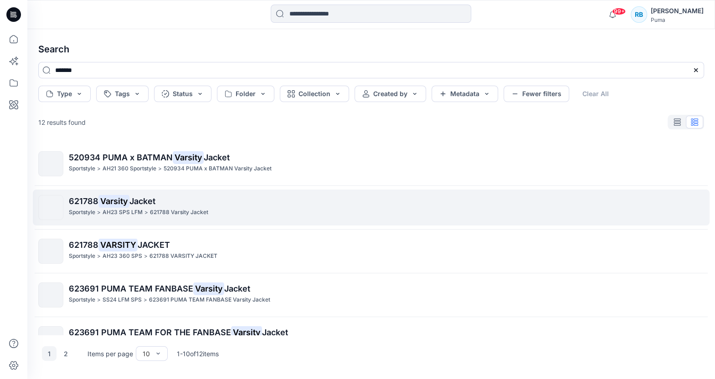
click at [156, 210] on p "621788 Varsity Jacket" at bounding box center [179, 213] width 58 height 10
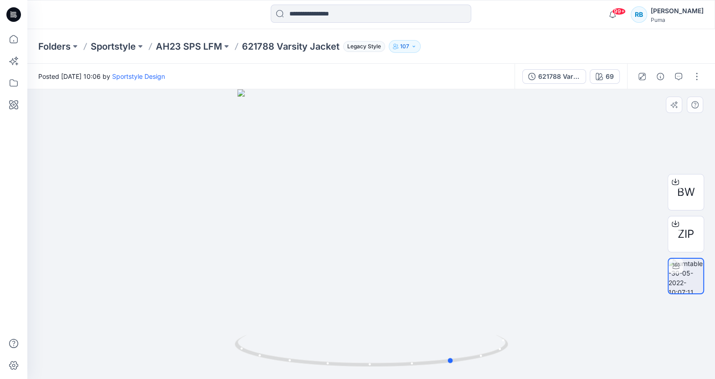
drag, startPoint x: 458, startPoint y: 327, endPoint x: 263, endPoint y: 287, distance: 199.6
click at [263, 287] on div at bounding box center [371, 234] width 688 height 290
click at [685, 193] on span "BW" at bounding box center [687, 192] width 18 height 16
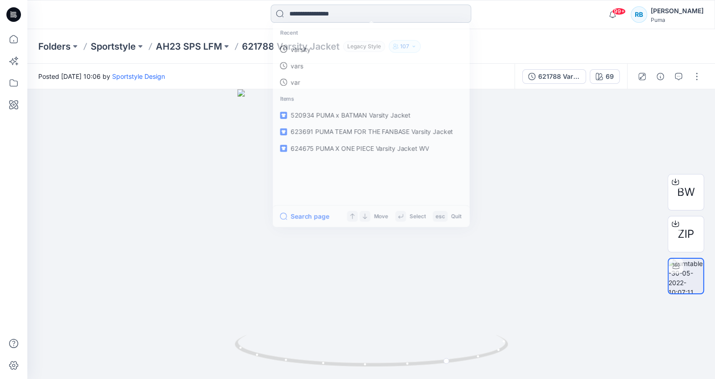
click at [403, 16] on input at bounding box center [371, 14] width 201 height 18
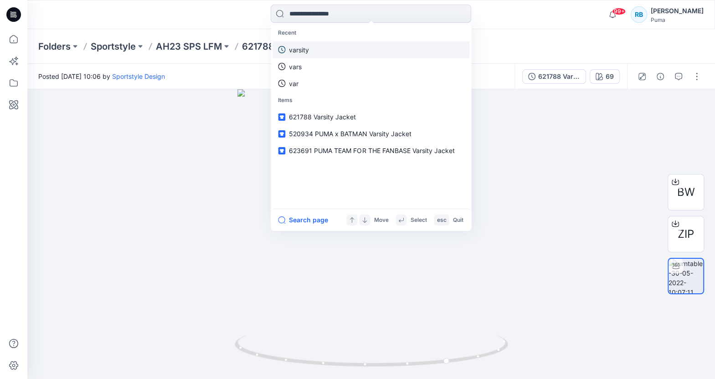
click at [369, 43] on link "varsity" at bounding box center [371, 49] width 197 height 17
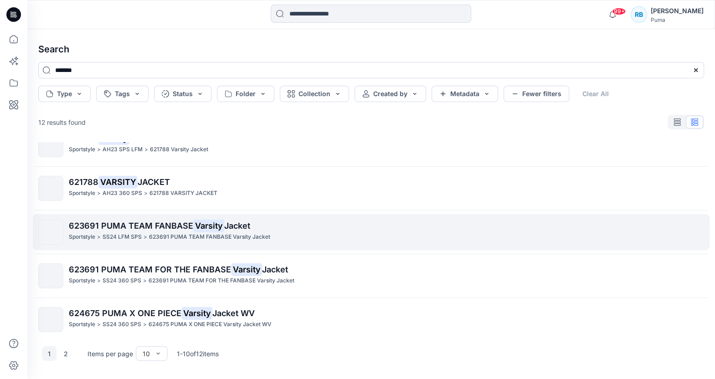
scroll to position [67, 0]
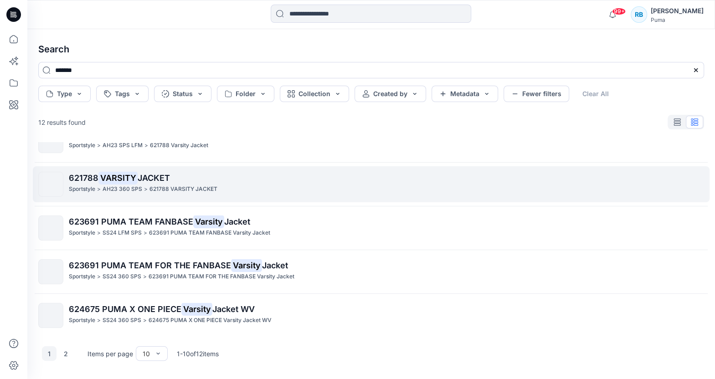
click at [161, 182] on p "621788 VARSITY JACKET" at bounding box center [386, 178] width 635 height 13
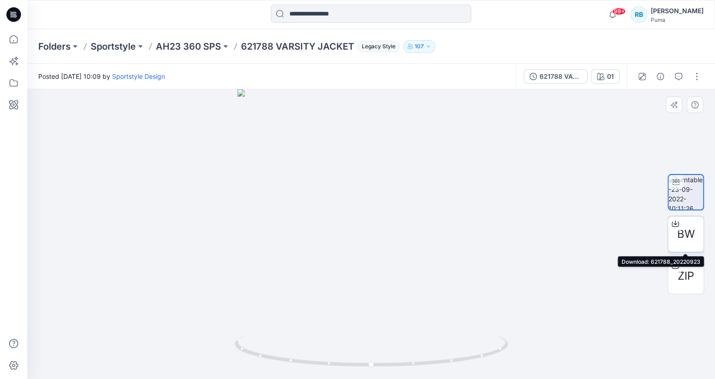
click at [678, 233] on span "BW" at bounding box center [687, 234] width 18 height 16
